Goal: Task Accomplishment & Management: Manage account settings

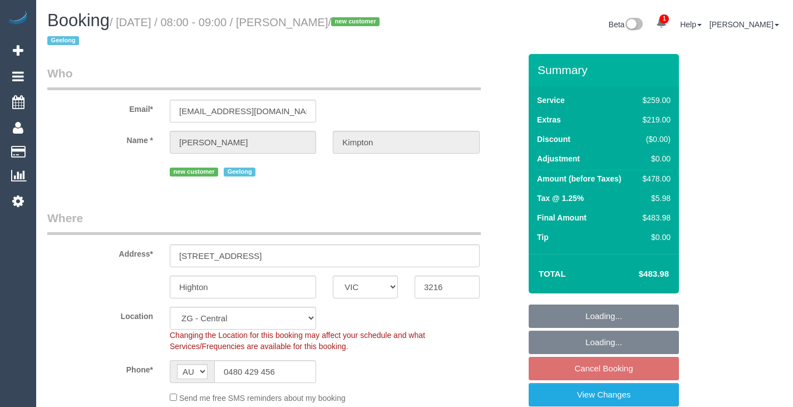
select select "VIC"
select select "object:674"
select select "number:28"
select select "number:14"
select select "number:19"
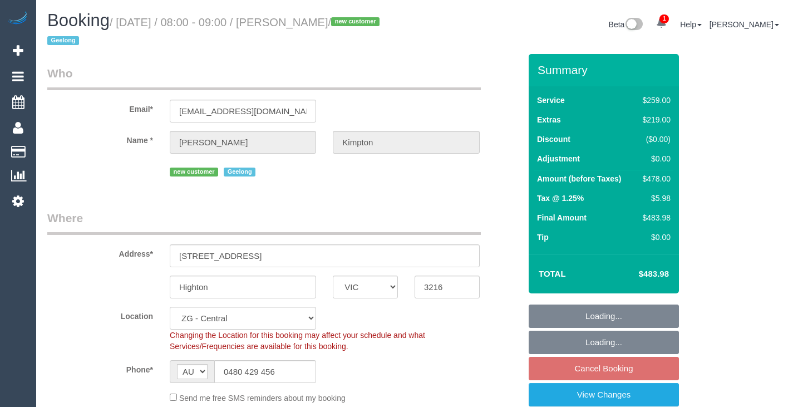
select select "number:22"
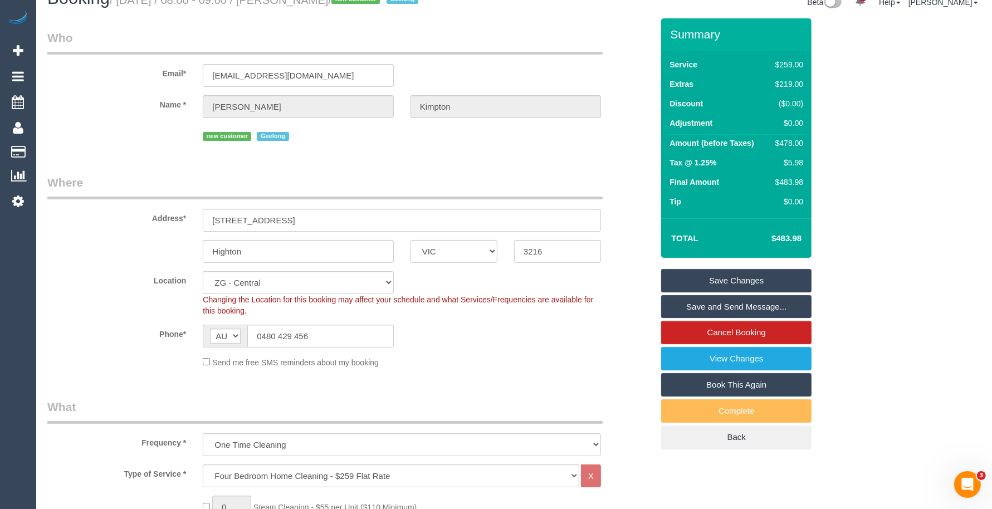
scroll to position [26, 0]
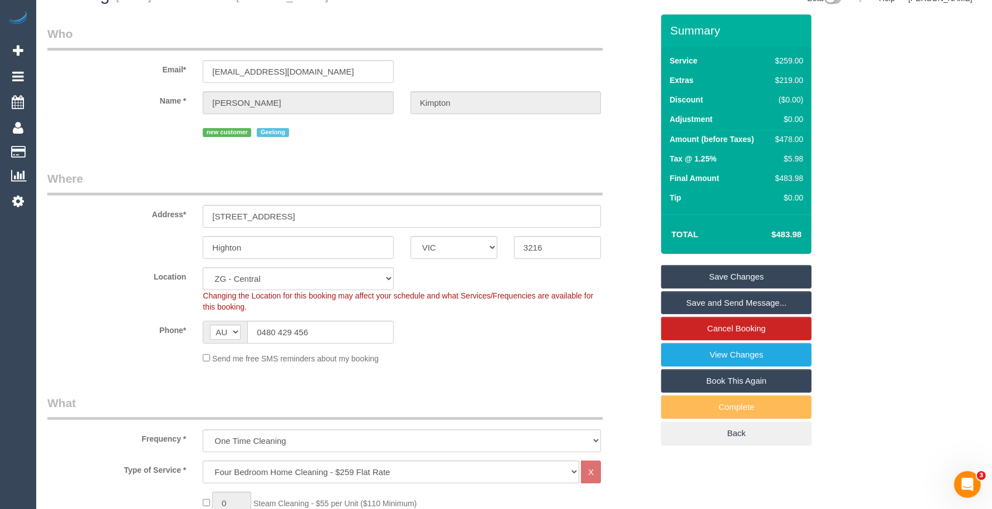
click at [399, 406] on span "Steam Cleaning - $55 per Unit ($110 Minimum)" at bounding box center [334, 503] width 163 height 9
click at [793, 160] on div "Summary Service $259.00 Extras $219.00 Discount ($0.00) Adjustment $0.00 Amount…" at bounding box center [769, 240] width 233 height 453
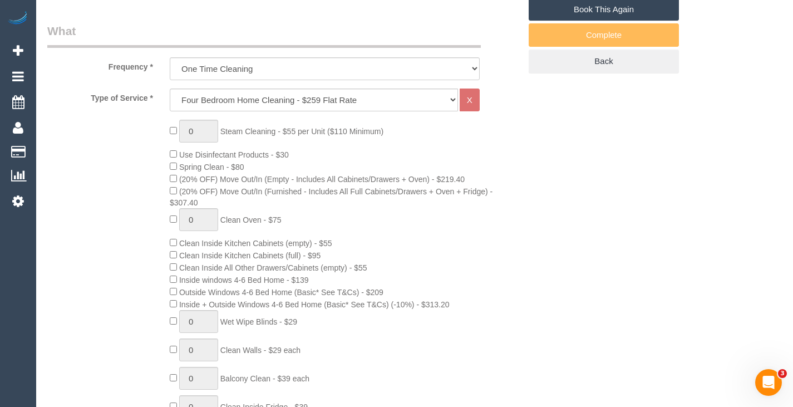
scroll to position [411, 0]
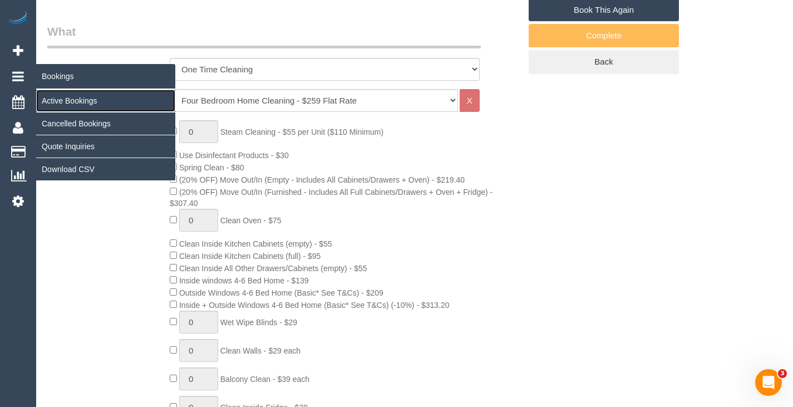
click at [56, 99] on link "Active Bookings" at bounding box center [105, 101] width 139 height 22
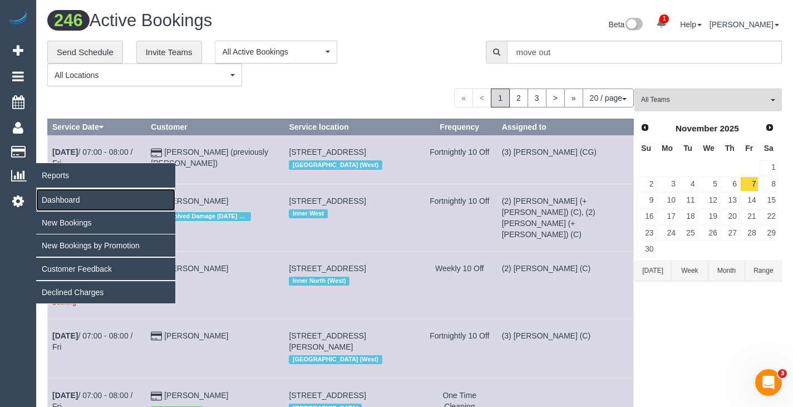
click at [60, 198] on link "Dashboard" at bounding box center [105, 200] width 139 height 22
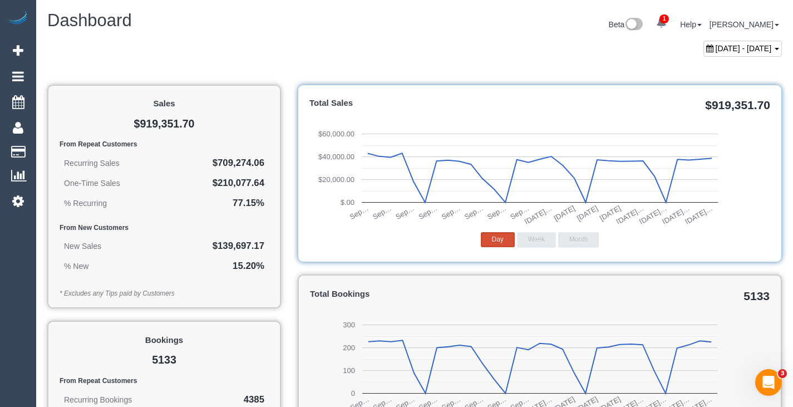
click at [705, 40] on div "Beta 1 Your Notifications You have 0 alerts × You have 1 to charge for 16/10/20…" at bounding box center [603, 26] width 376 height 30
click at [716, 49] on span "September 16, 2025 - October 16, 2025" at bounding box center [744, 48] width 56 height 9
type input "**********"
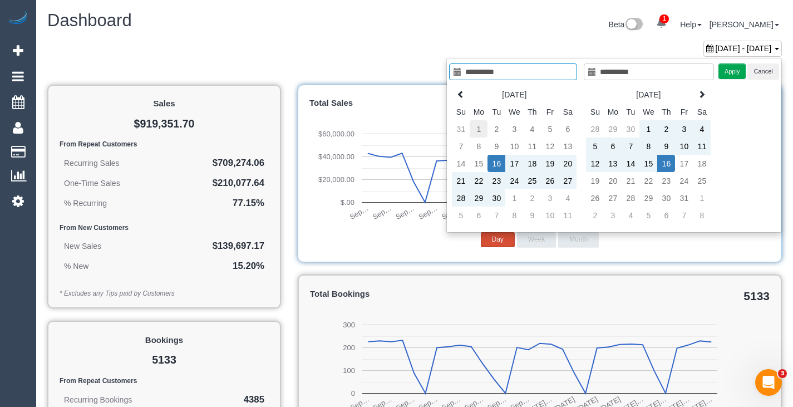
type input "**********"
click at [481, 127] on td "1" at bounding box center [479, 128] width 18 height 17
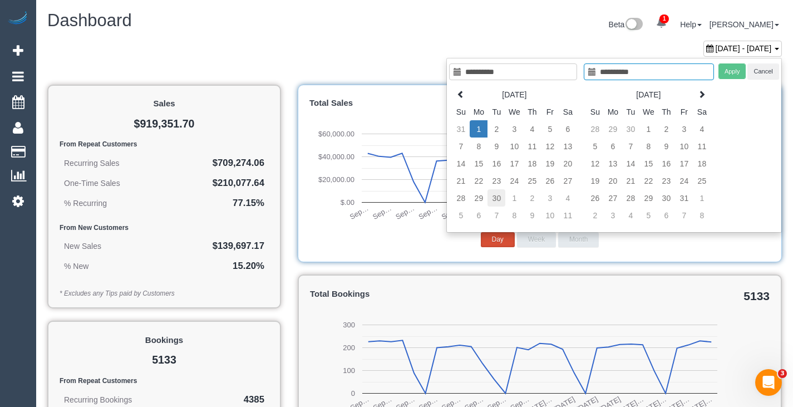
type input "**********"
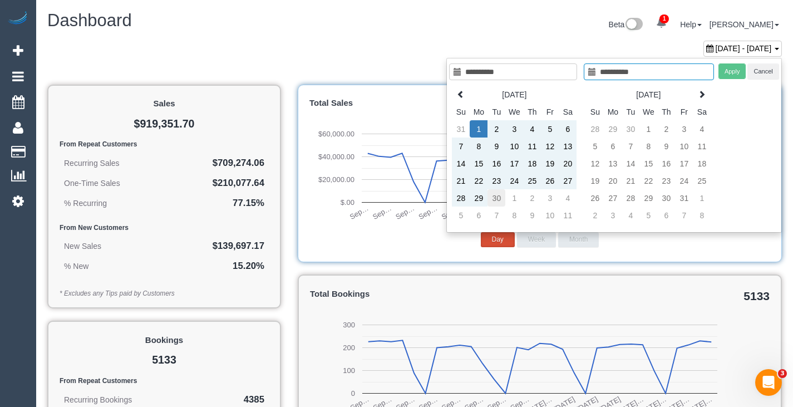
click at [497, 200] on td "30" at bounding box center [497, 197] width 18 height 17
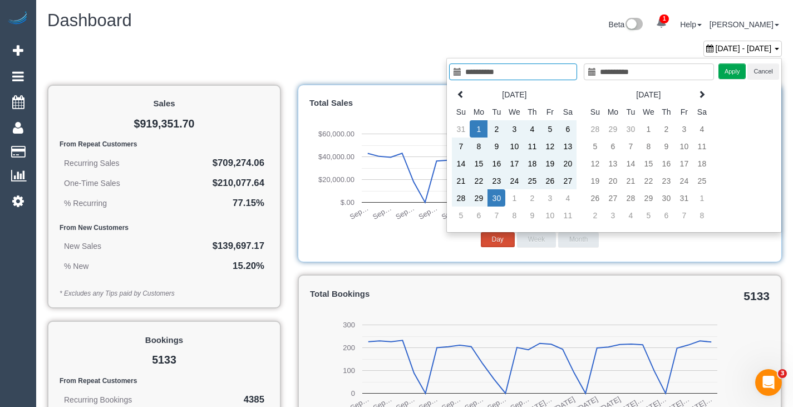
type input "**********"
click at [727, 74] on button "Apply" at bounding box center [733, 71] width 28 height 16
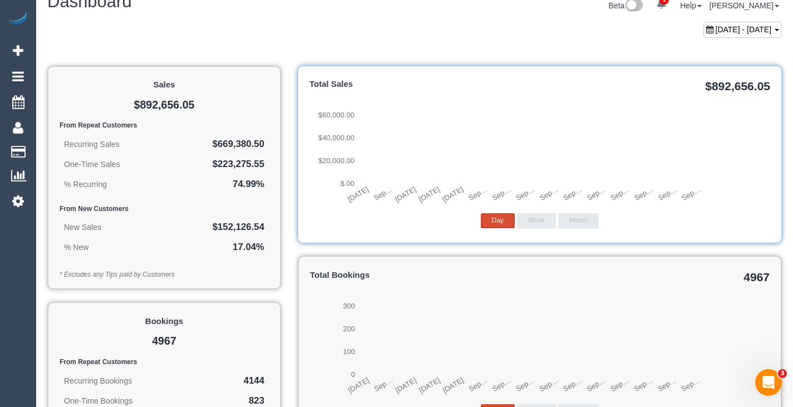
scroll to position [18, 0]
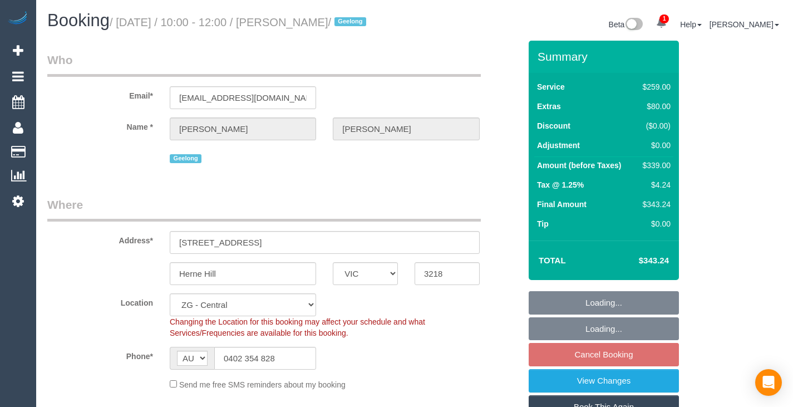
select select "VIC"
select select "string:stripe-pm_1SIQH12GScqysDRVzRorJiJD"
select select "number:30"
select select "number:15"
select select "number:19"
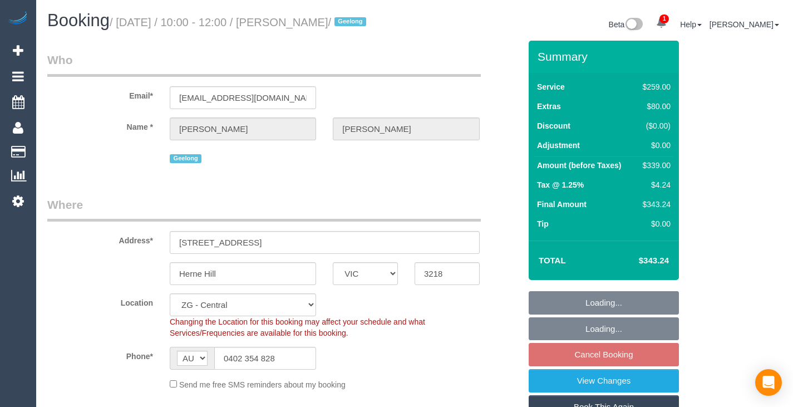
select select "number:24"
select select "number:33"
select select "number:12"
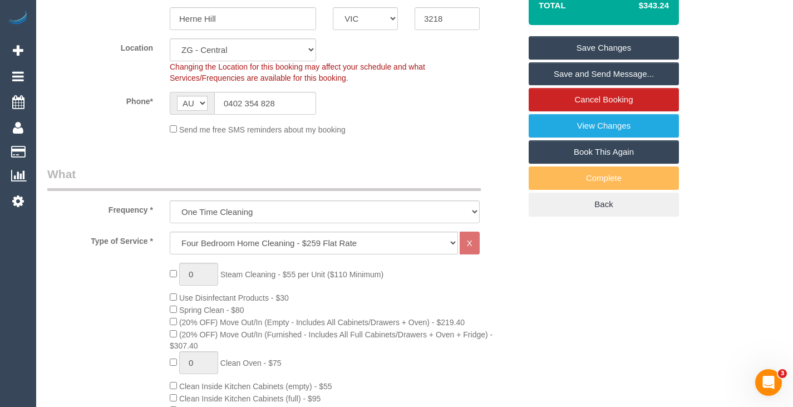
scroll to position [254, 0]
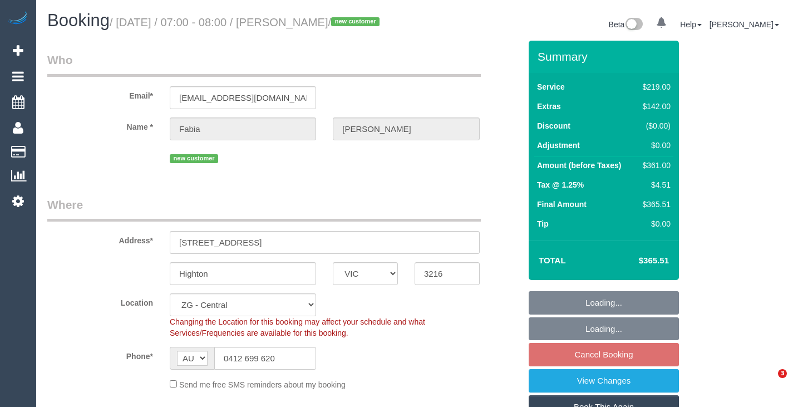
select select "VIC"
select select "string:stripe-pm_1SIQlB2GScqysDRVcGTKDOfG"
select select "number:29"
select select "number:14"
select select "number:19"
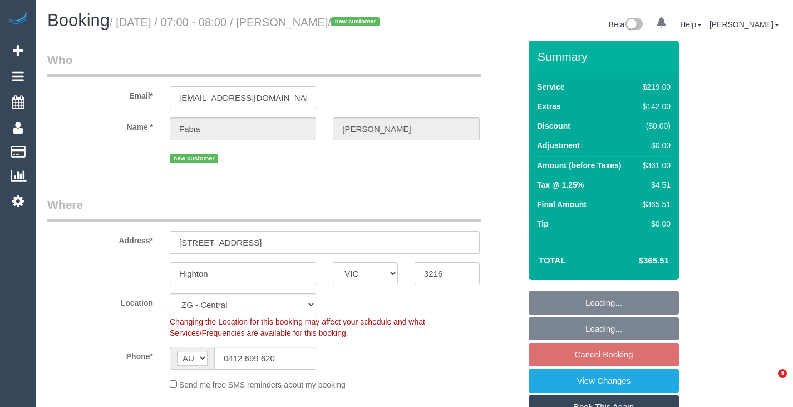
select select "number:25"
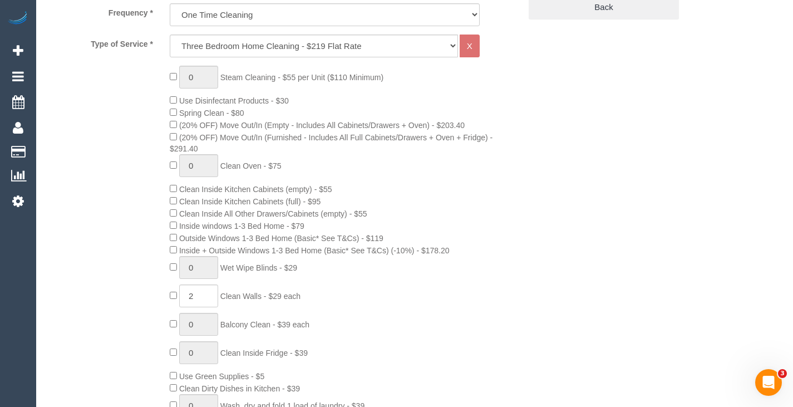
scroll to position [458, 0]
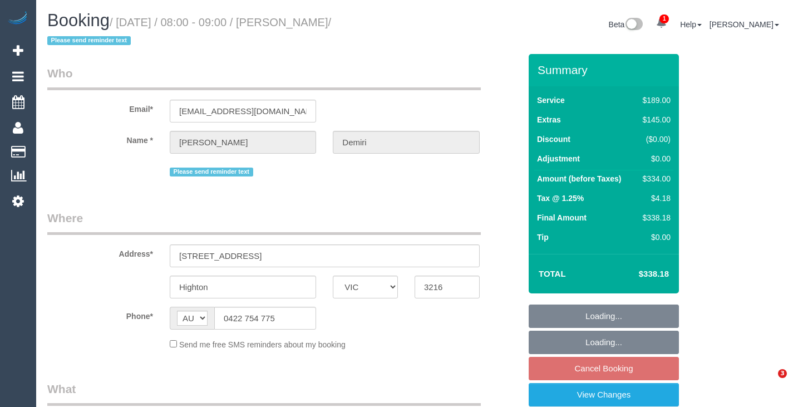
select select "VIC"
select select "string:stripe-pm_1SIRRS2GScqysDRVVQNVzjY3"
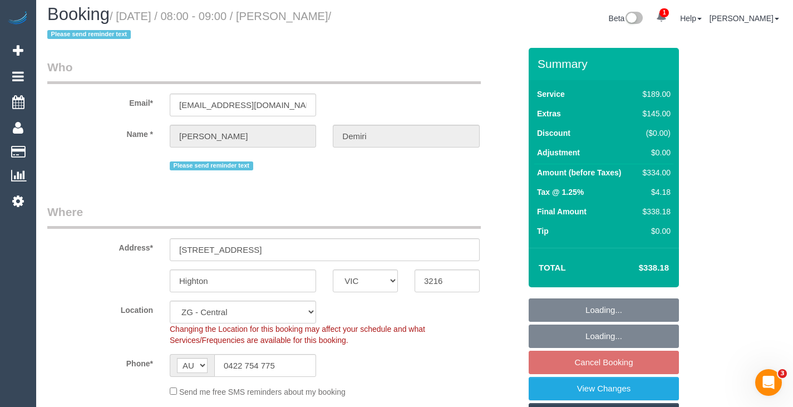
select select "object:725"
select select "spot2"
select select "number:29"
select select "number:17"
select select "number:19"
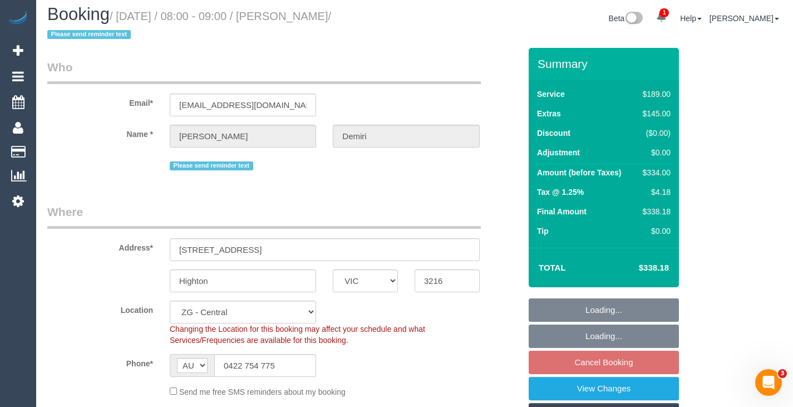
select select "number:24"
select select "number:26"
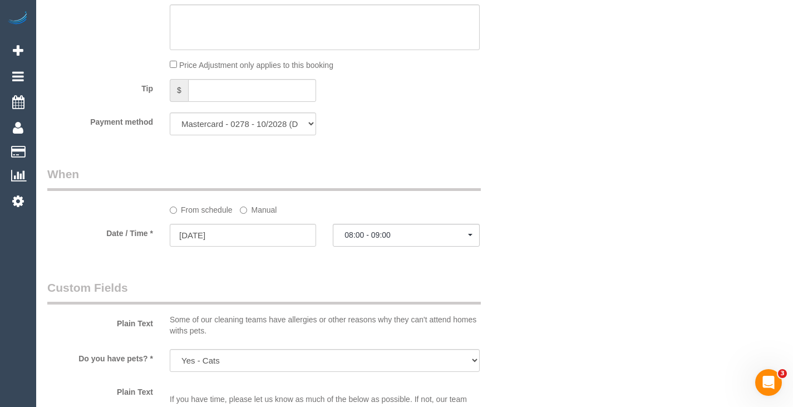
scroll to position [1141, 0]
